Goal: Navigation & Orientation: Find specific page/section

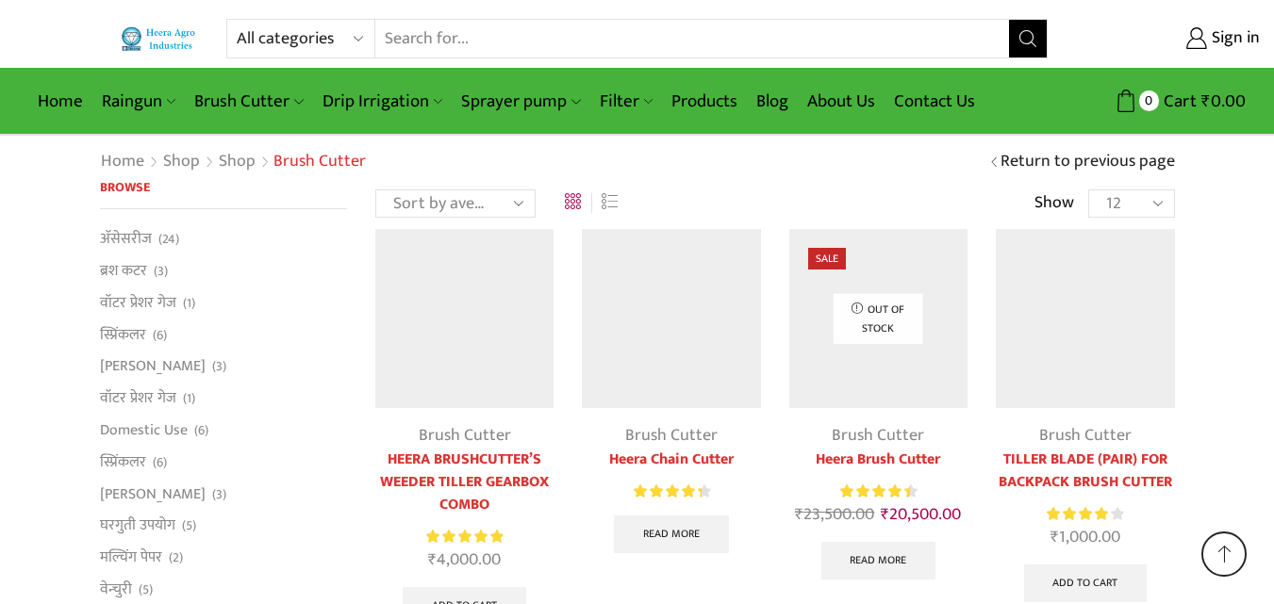
scroll to position [1605, 0]
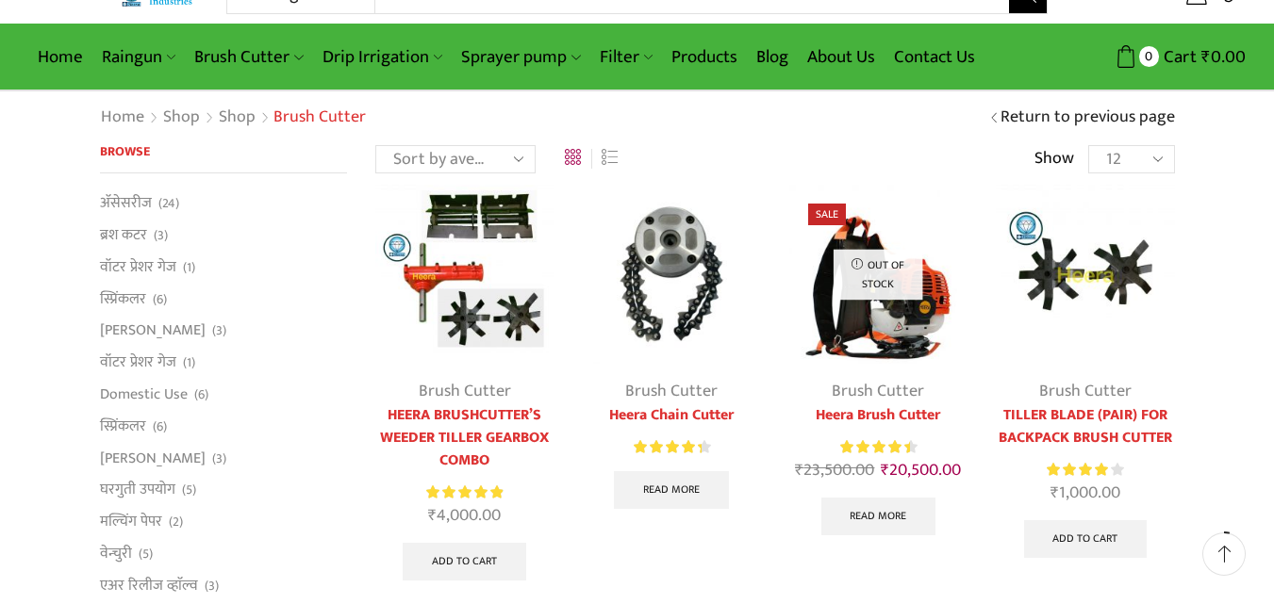
scroll to position [0, 0]
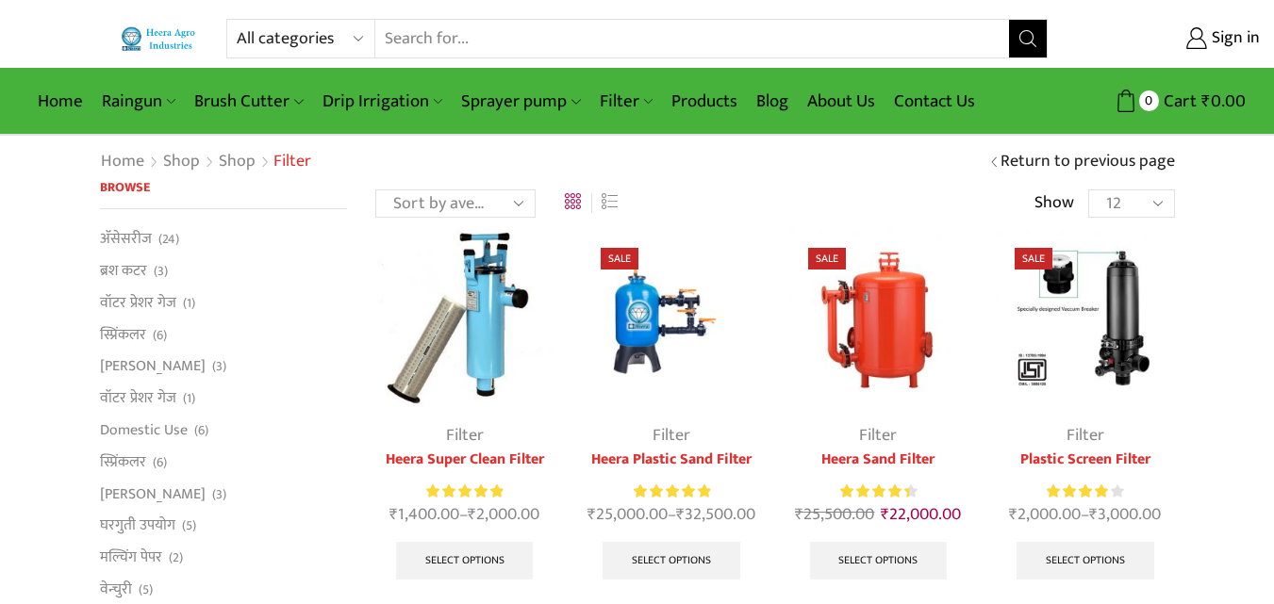
scroll to position [189, 0]
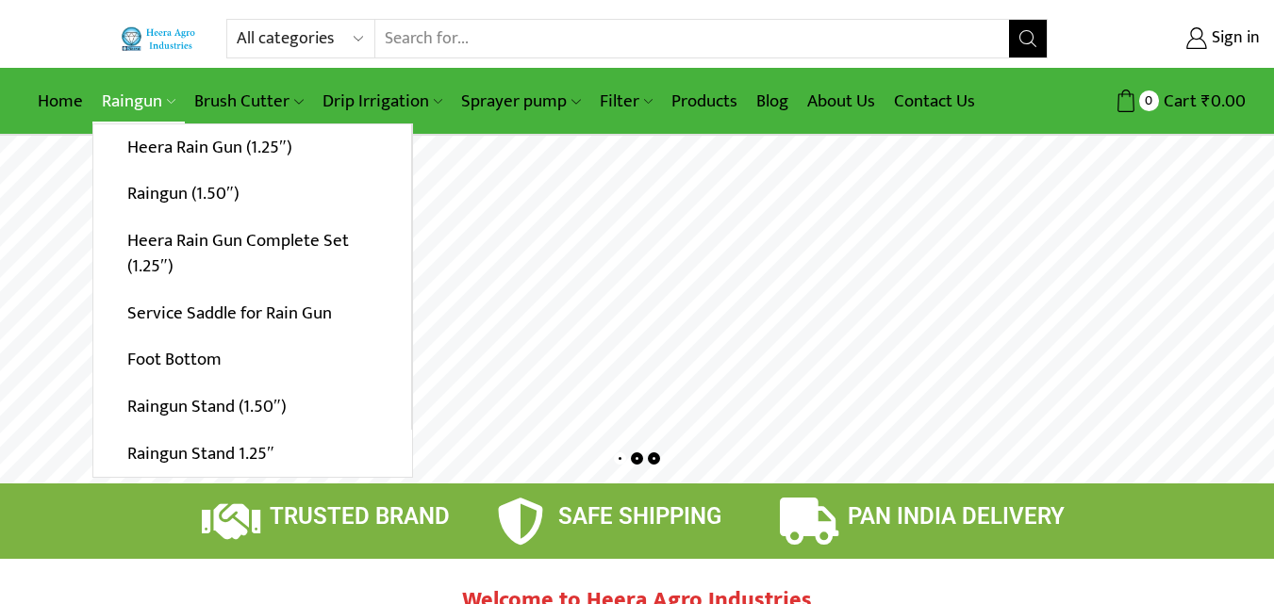
click at [133, 99] on link "Raingun" at bounding box center [138, 101] width 92 height 44
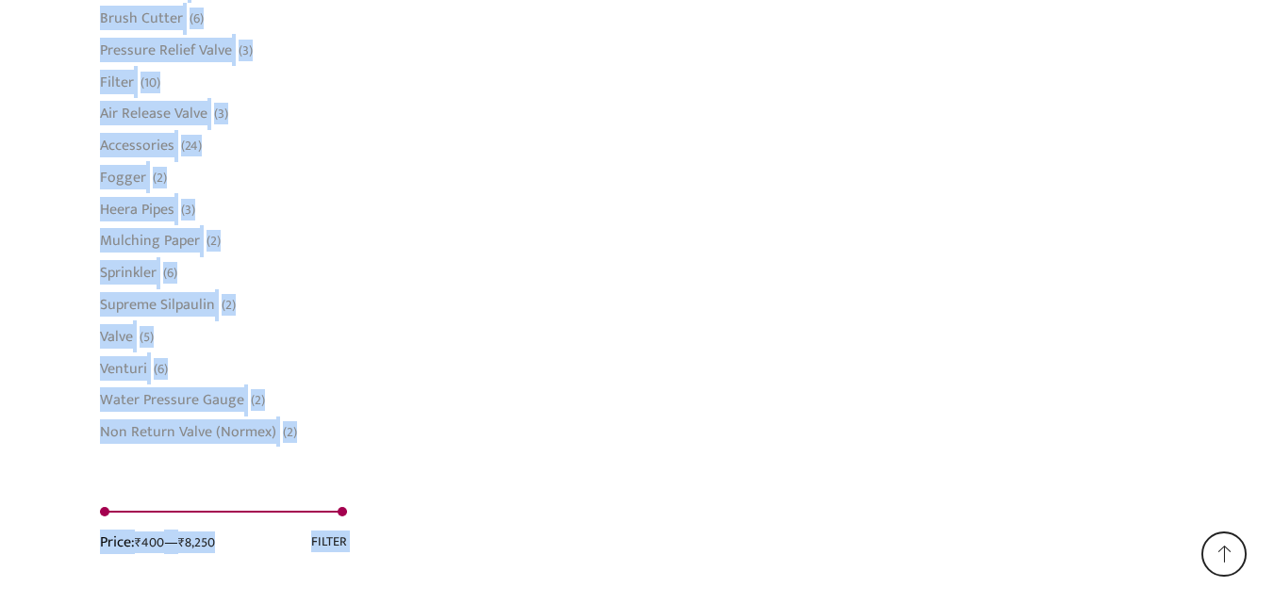
scroll to position [1614, 0]
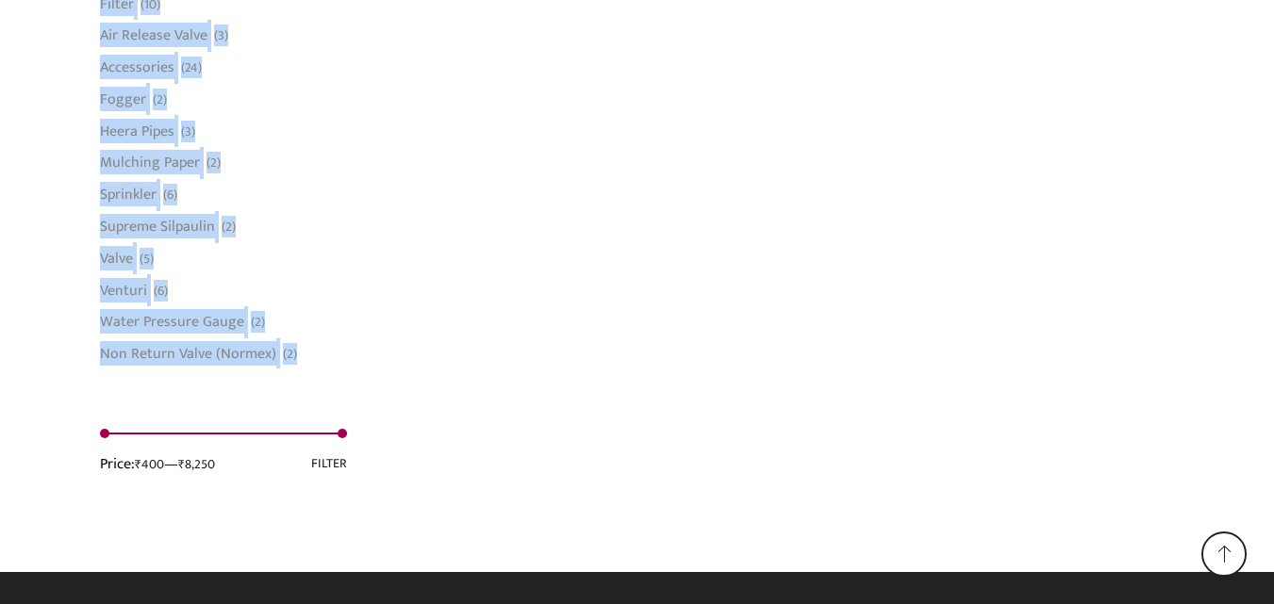
drag, startPoint x: 172, startPoint y: 243, endPoint x: 101, endPoint y: 392, distance: 164.9
copy div "Browse अ‍ॅसेसरीज (24) ब्रश कटर (3) वॉटर प्रेशर गेज (1) स्प्रिंकलर (6) प्रेशर रि…"
